Goal: Transaction & Acquisition: Download file/media

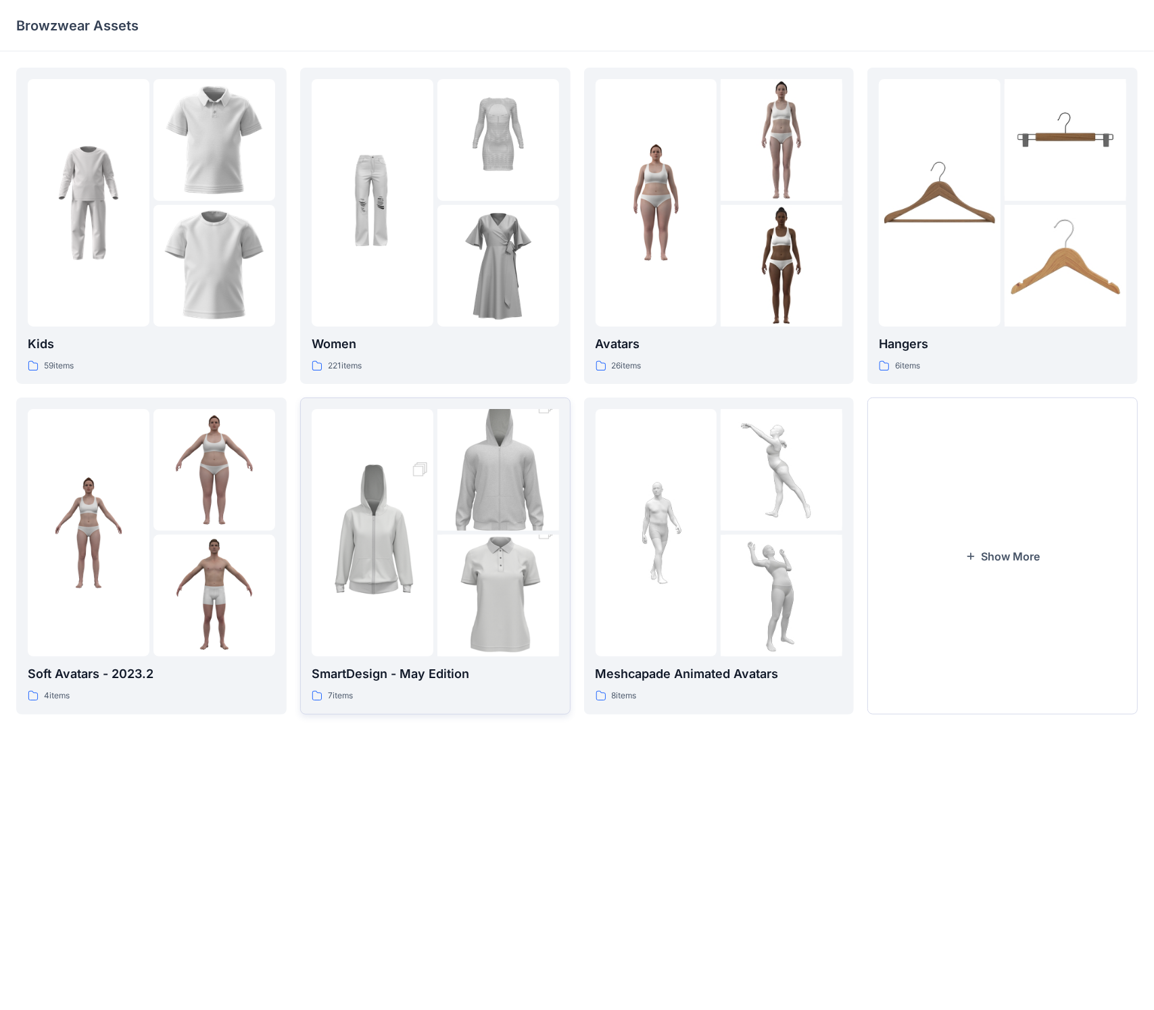
click at [442, 540] on img at bounding box center [498, 595] width 122 height 183
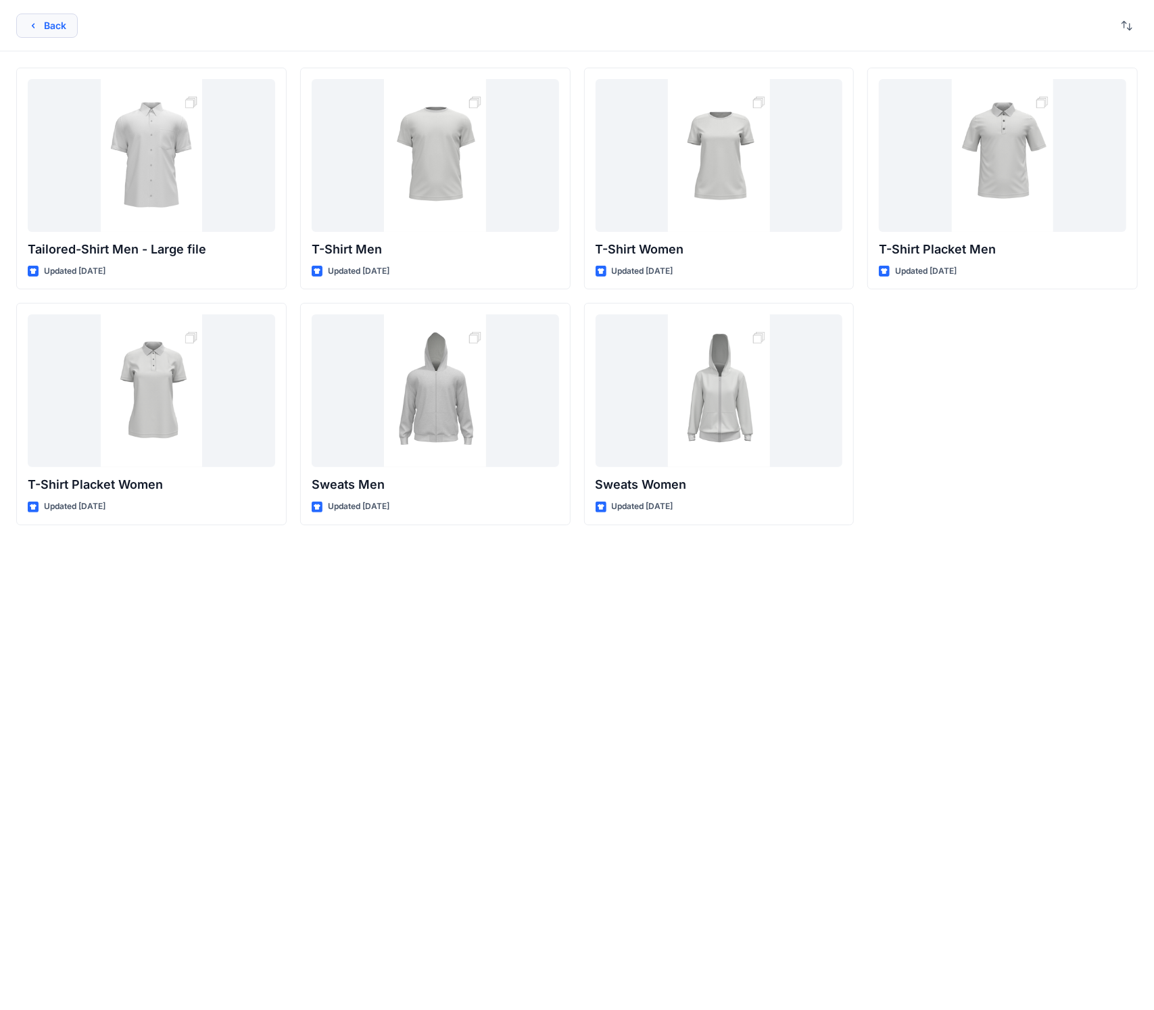
click at [24, 25] on button "Back" at bounding box center [47, 26] width 62 height 24
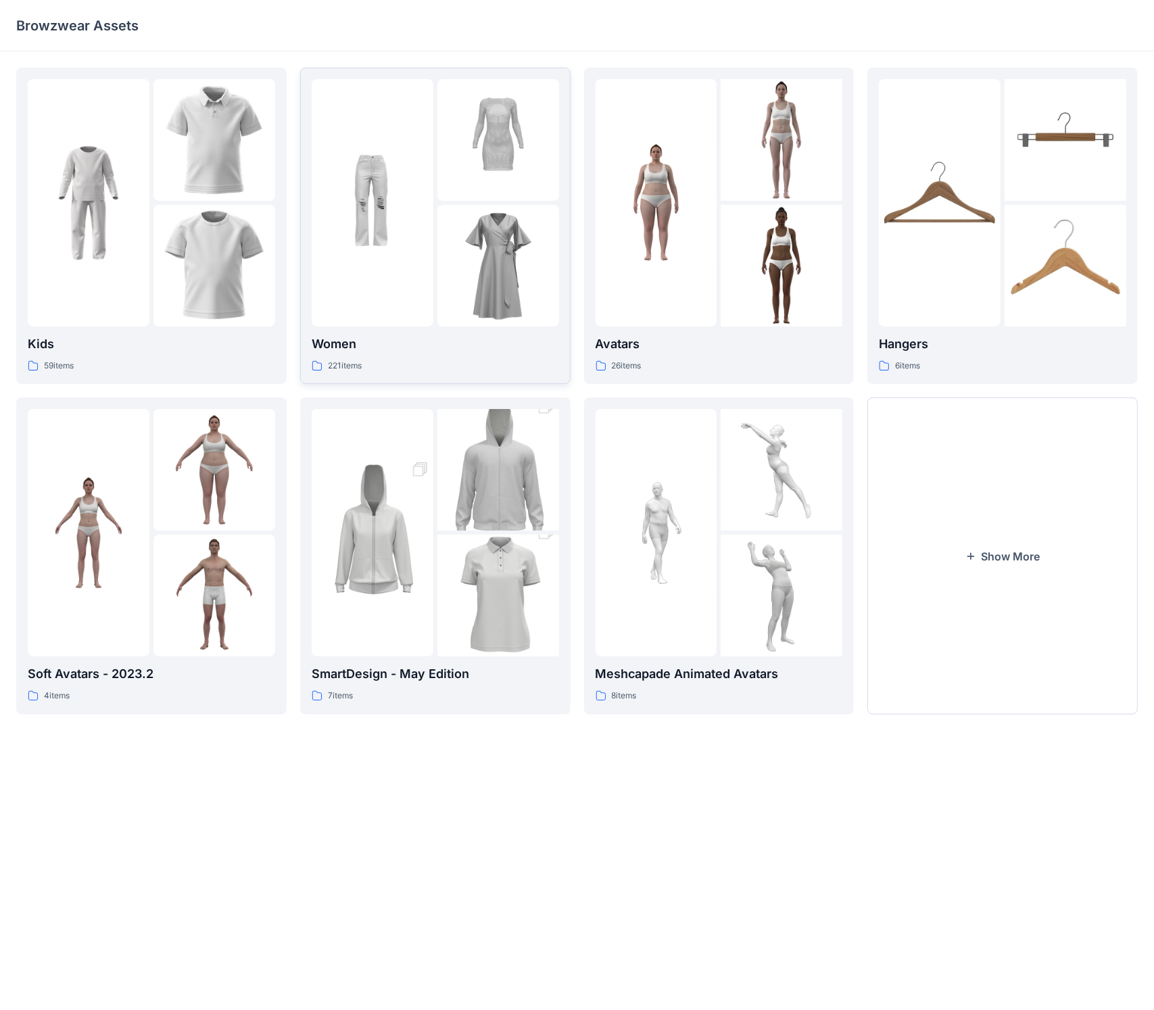
click at [435, 285] on div at bounding box center [435, 202] width 247 height 247
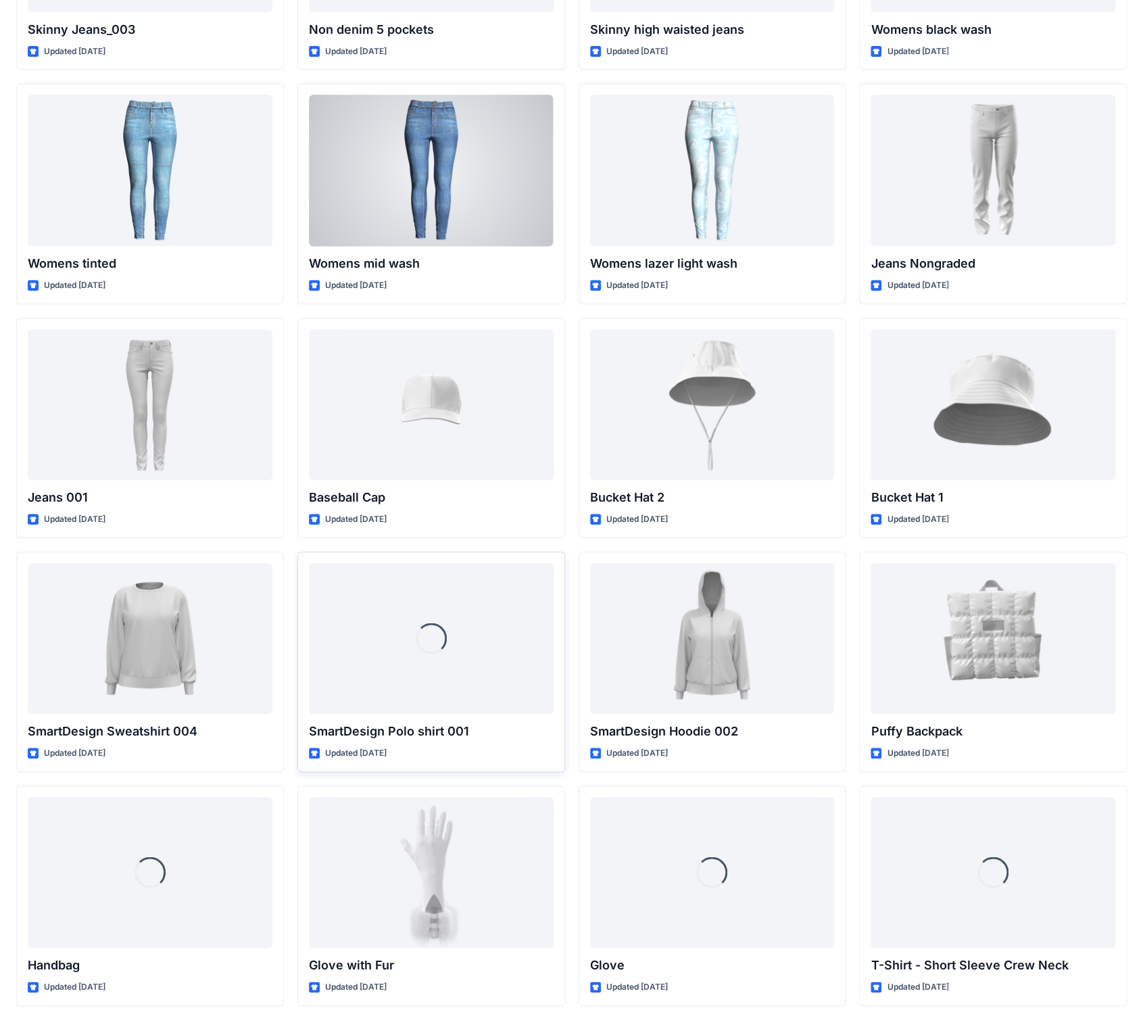
scroll to position [7296, 0]
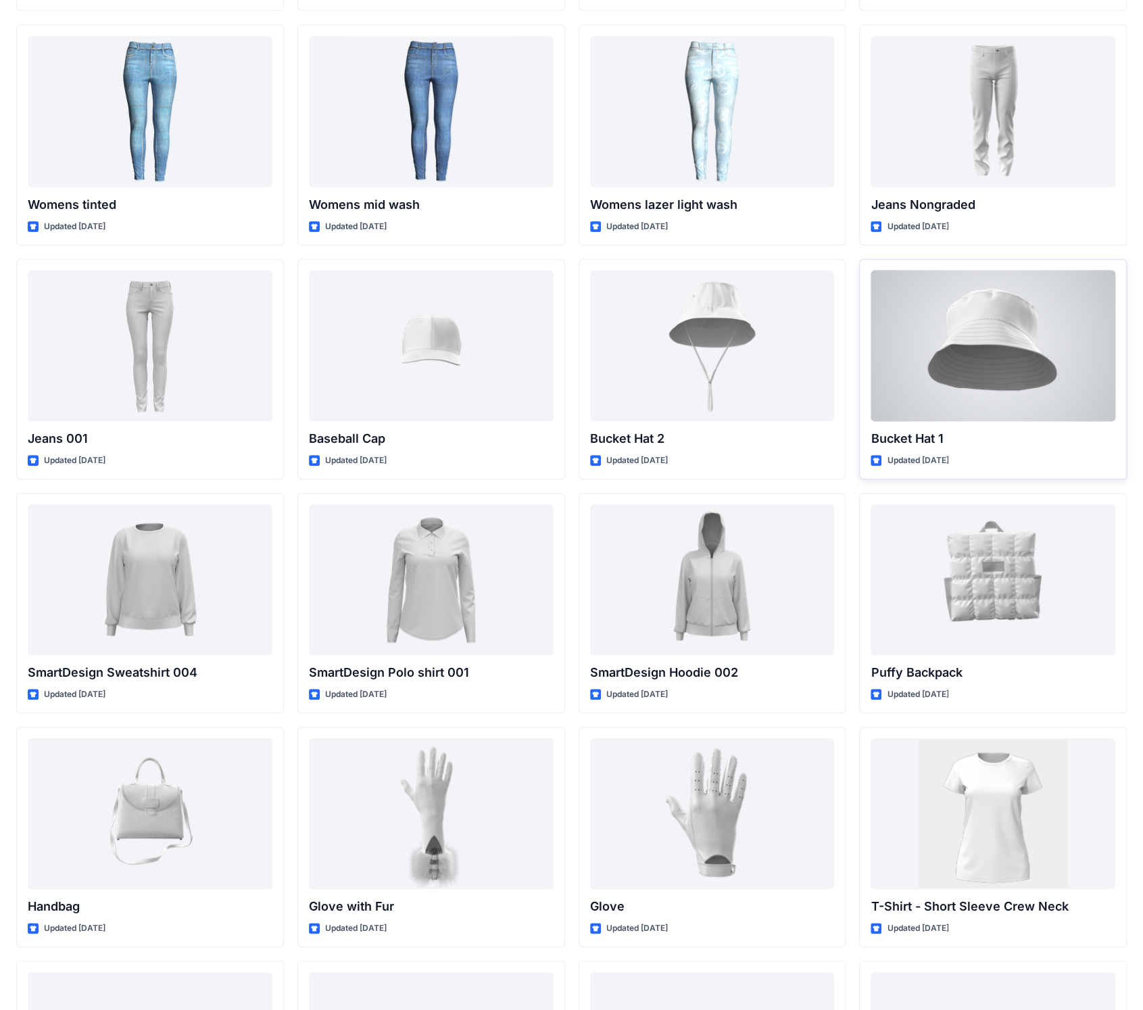
click at [675, 360] on div at bounding box center [993, 345] width 245 height 151
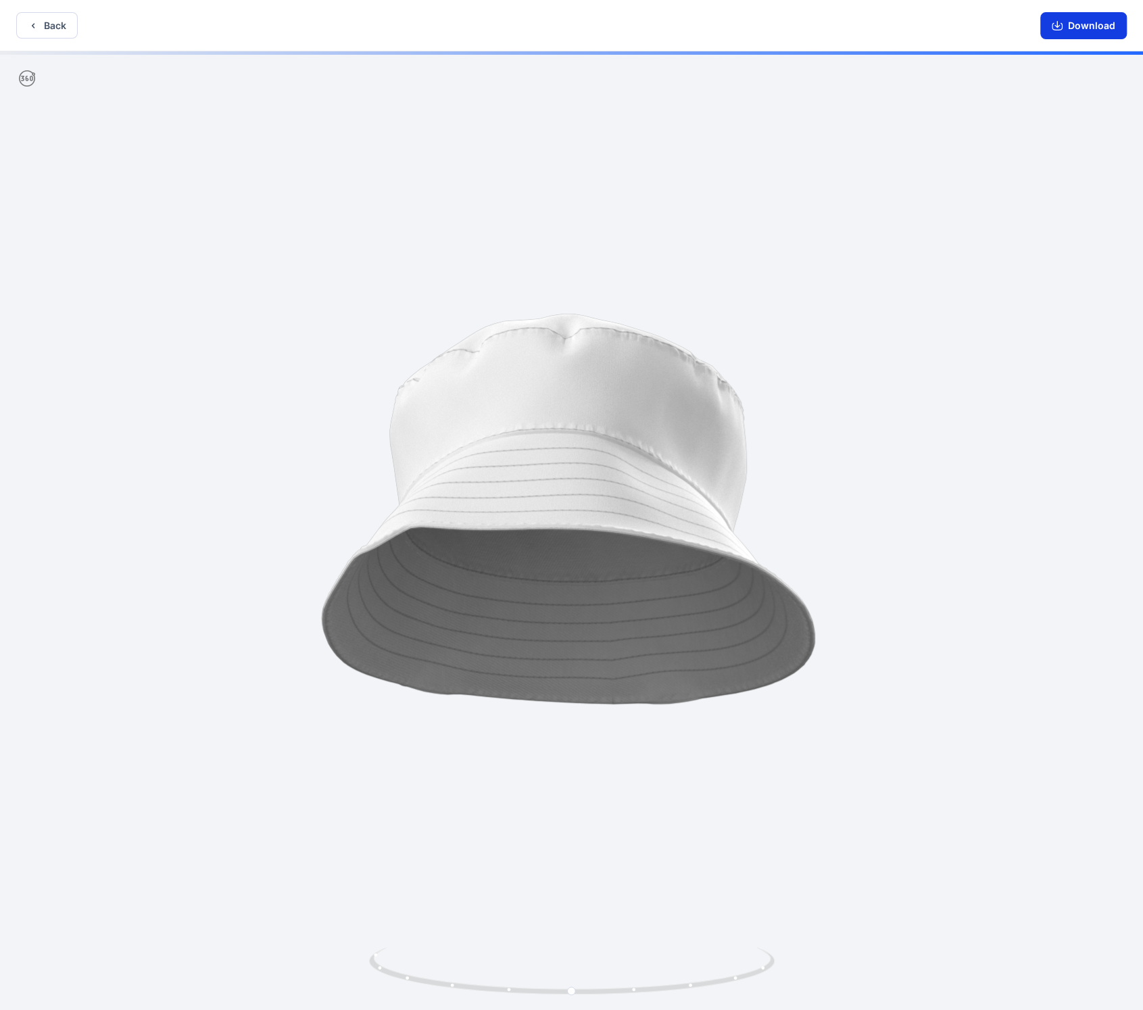
click at [675, 24] on button "Download" at bounding box center [1084, 25] width 87 height 27
